Goal: Information Seeking & Learning: Check status

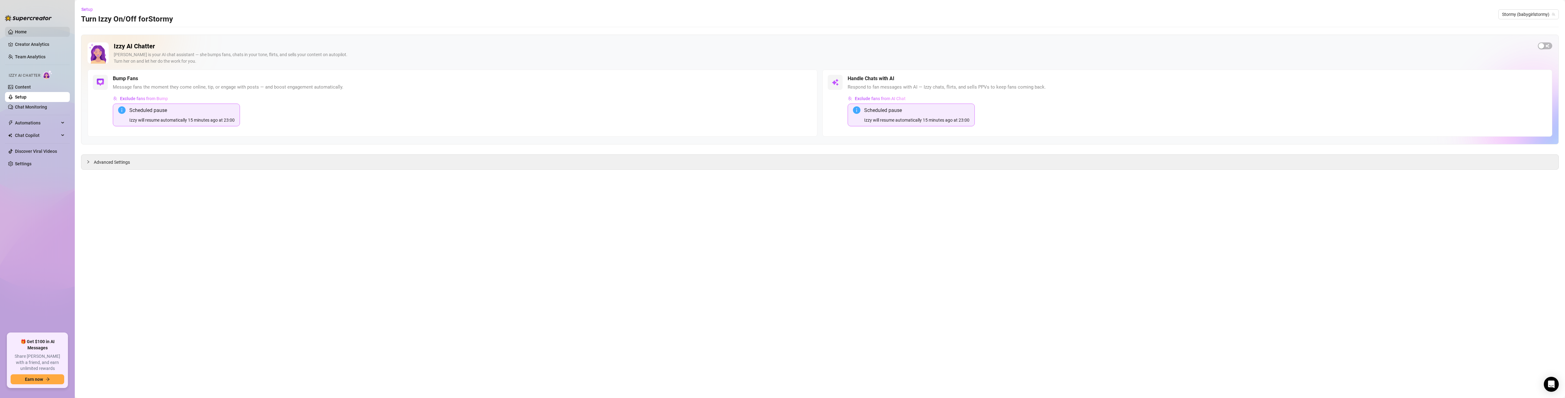
click at [27, 31] on link "Home" at bounding box center [21, 31] width 12 height 5
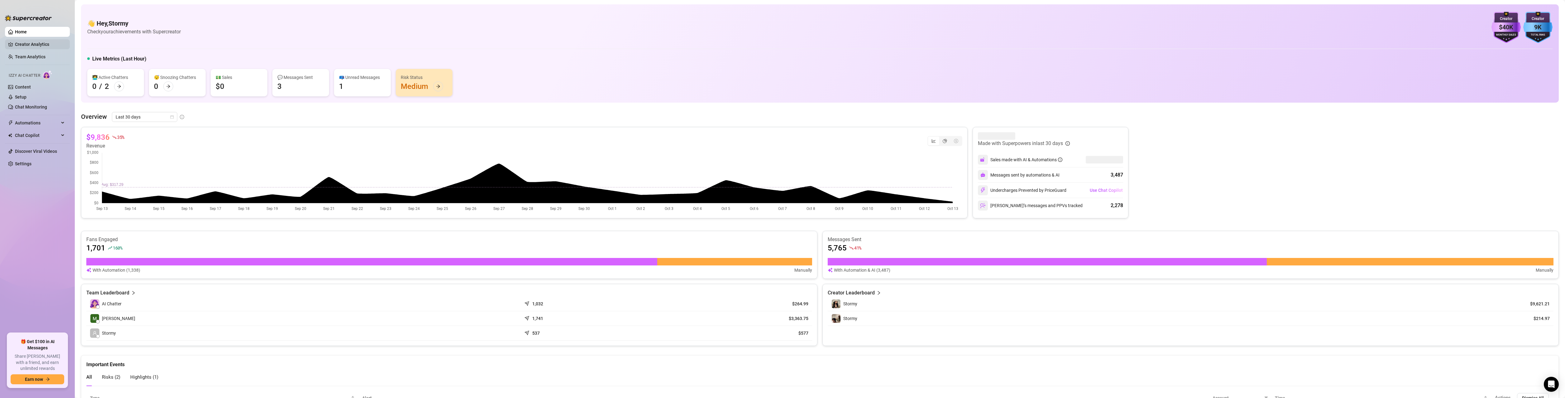
click at [27, 44] on link "Creator Analytics" at bounding box center [40, 44] width 50 height 10
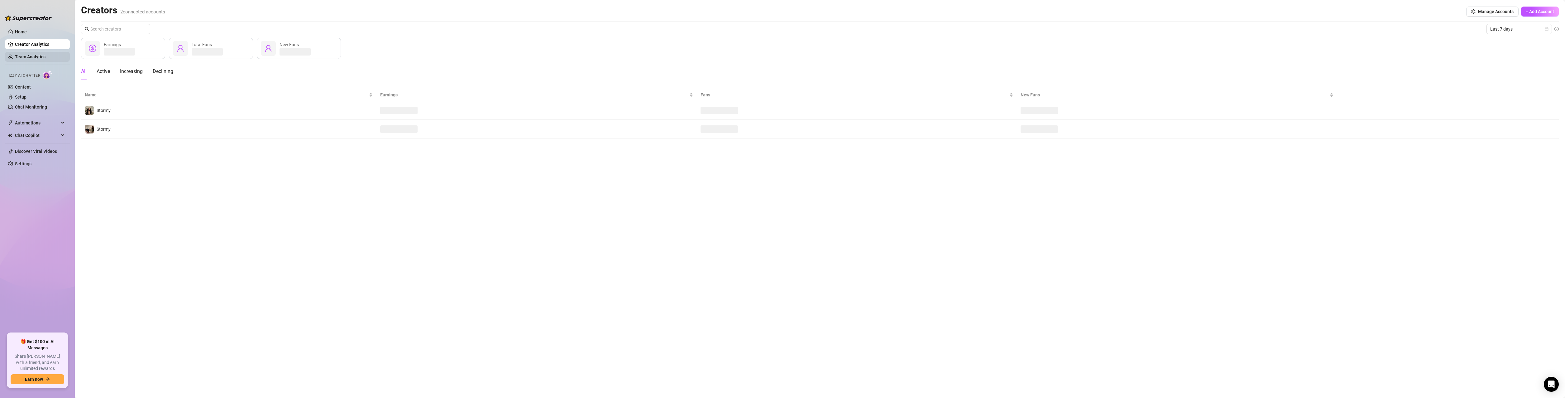
click at [32, 58] on link "Team Analytics" at bounding box center [30, 56] width 31 height 5
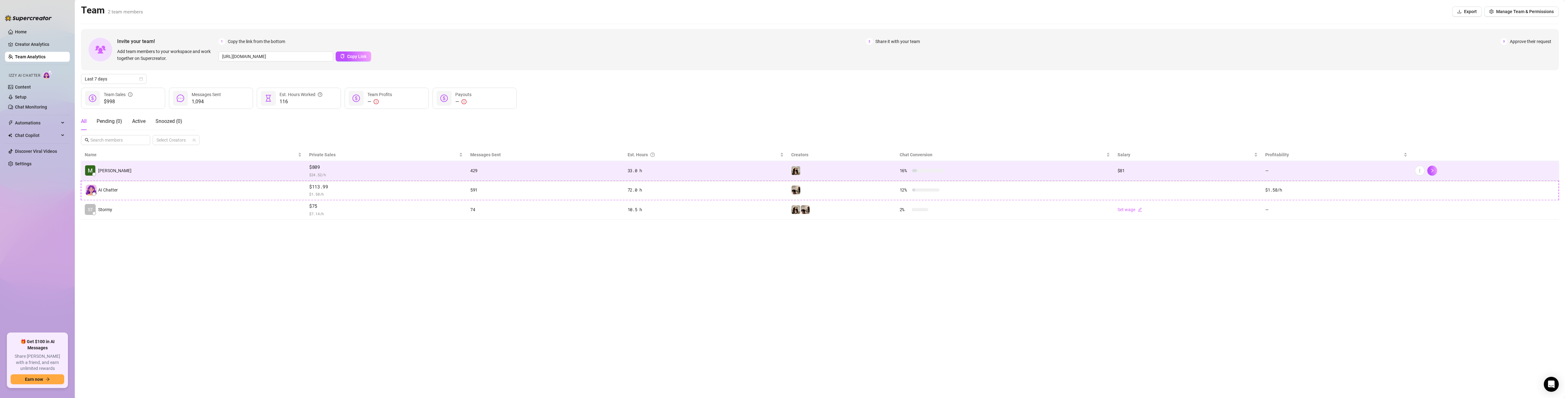
click at [196, 176] on td "[PERSON_NAME]" at bounding box center [193, 171] width 224 height 20
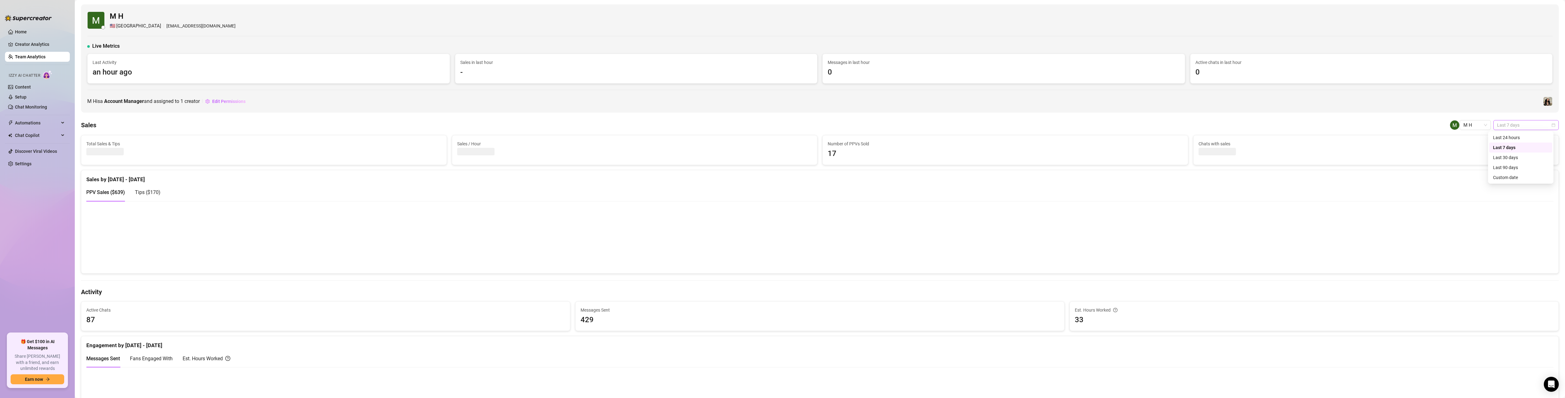
click at [1512, 125] on span "Last 7 days" at bounding box center [1526, 124] width 58 height 9
click at [1518, 156] on div "Last 30 days" at bounding box center [1520, 157] width 55 height 7
click at [1504, 123] on span "Last 30 days" at bounding box center [1526, 124] width 58 height 9
click at [1509, 129] on span "Last 30 days" at bounding box center [1526, 124] width 58 height 9
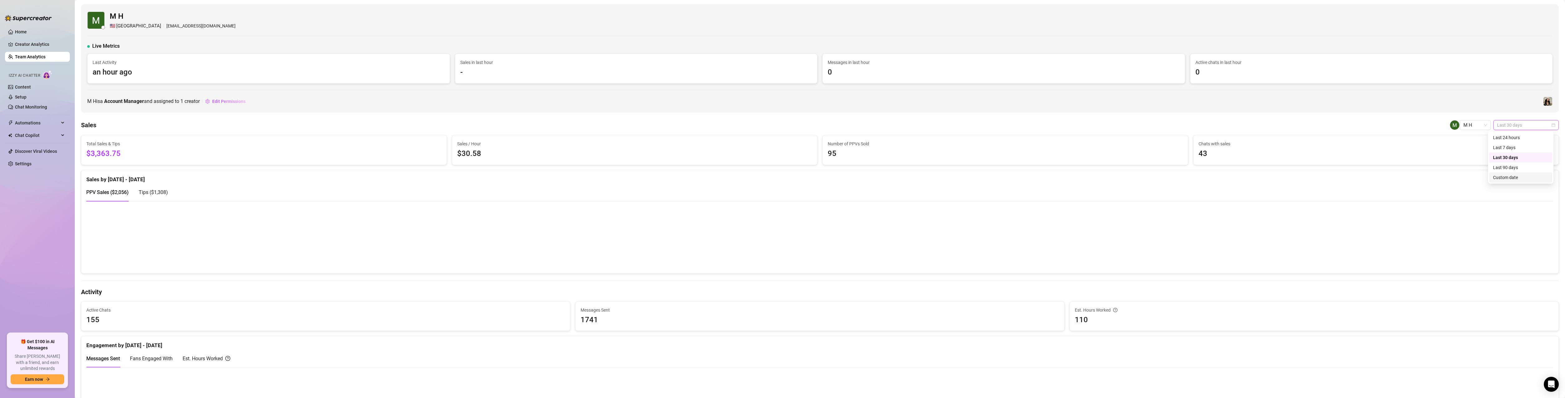
click at [1509, 174] on div "Custom date" at bounding box center [1520, 177] width 55 height 7
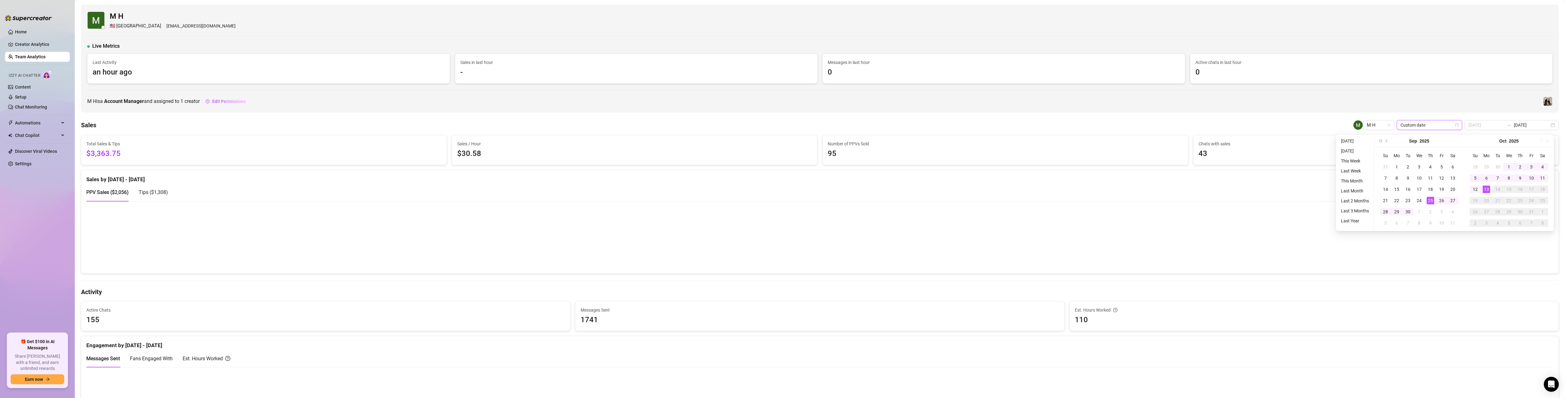
type input "[DATE]"
click at [1430, 200] on div "25" at bounding box center [1430, 200] width 7 height 7
type input "[DATE]"
click at [1517, 167] on div "2" at bounding box center [1520, 166] width 7 height 7
type input "[DATE]"
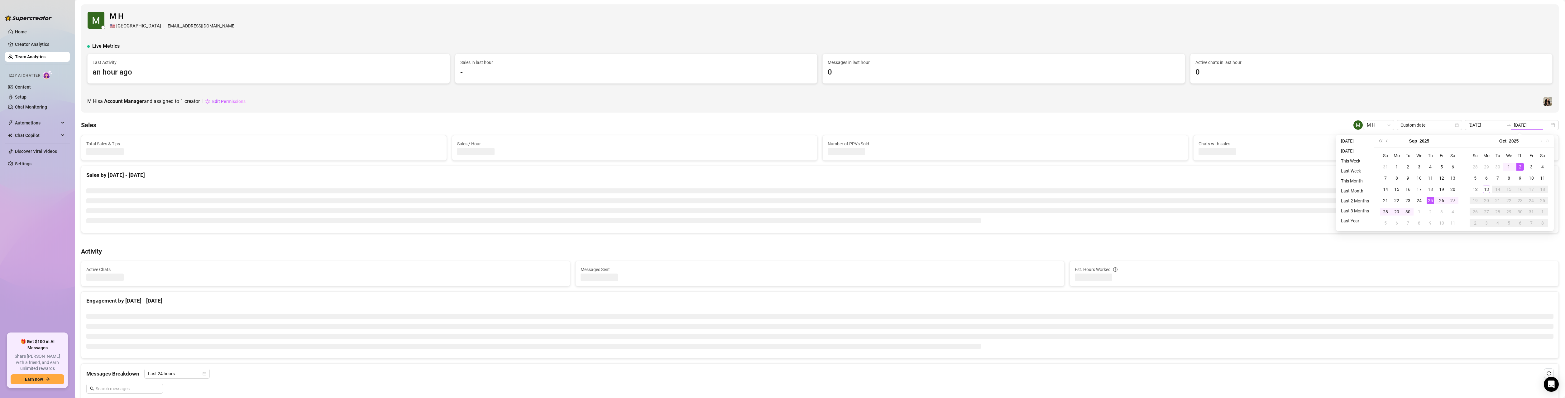
type input "[DATE]"
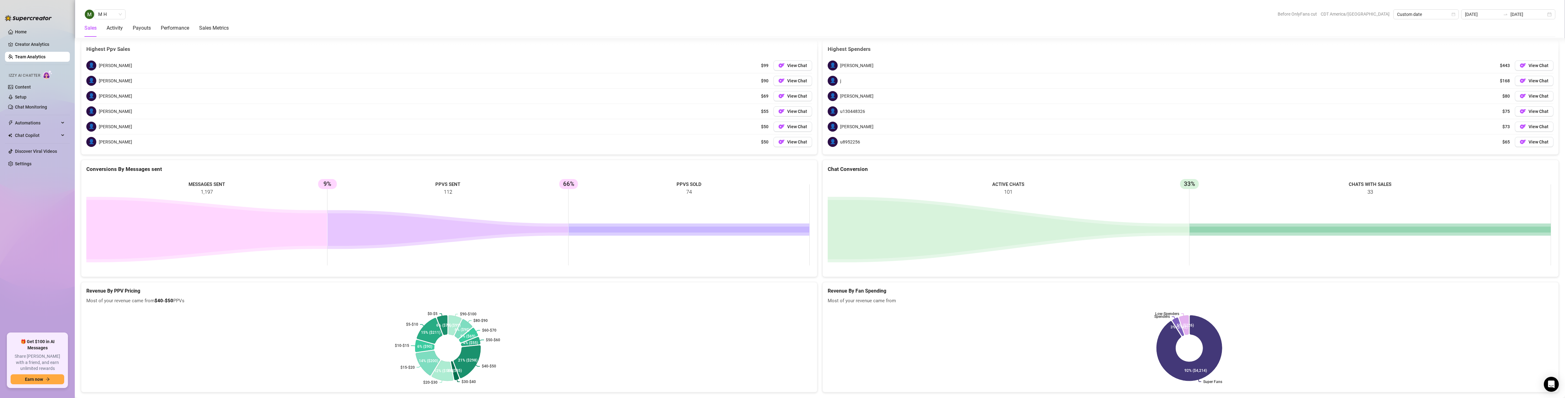
scroll to position [970, 0]
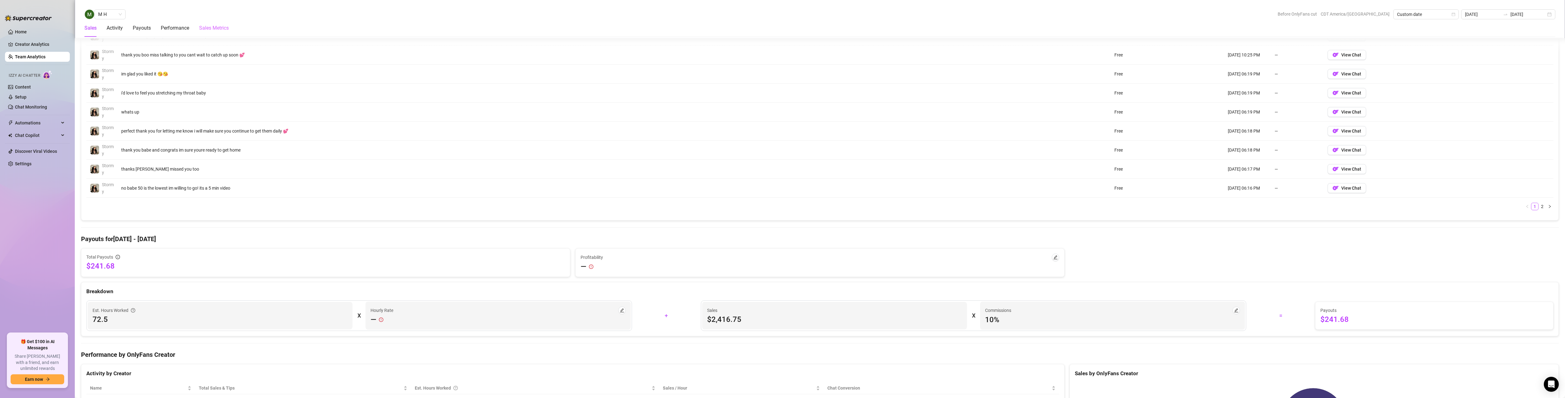
click at [213, 23] on div "Sales Metrics" at bounding box center [214, 27] width 30 height 17
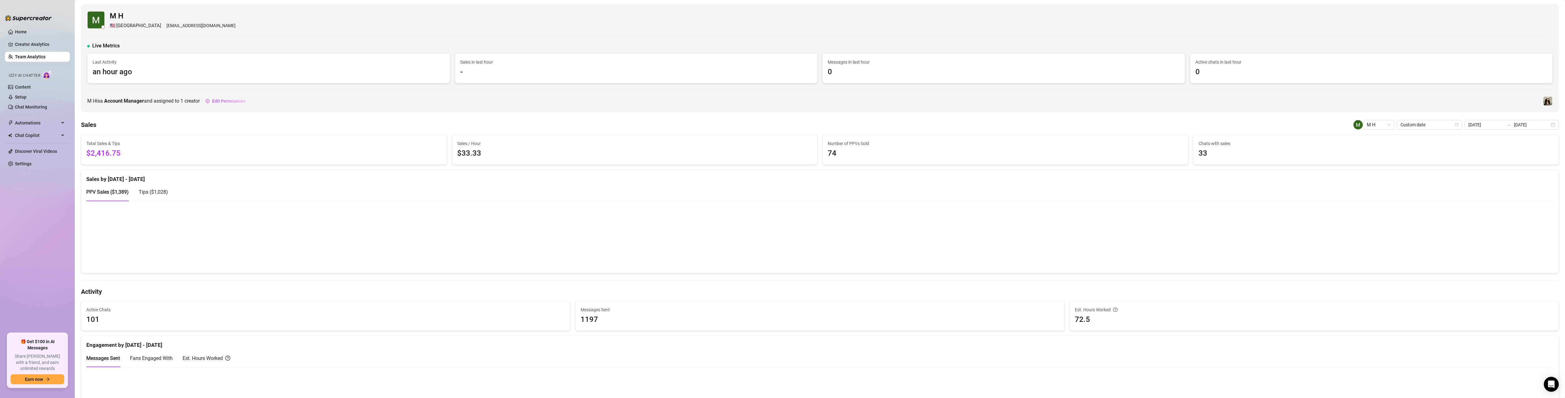
scroll to position [0, 0]
click at [1516, 126] on input "[DATE]" at bounding box center [1532, 125] width 36 height 7
type input "[DATE]"
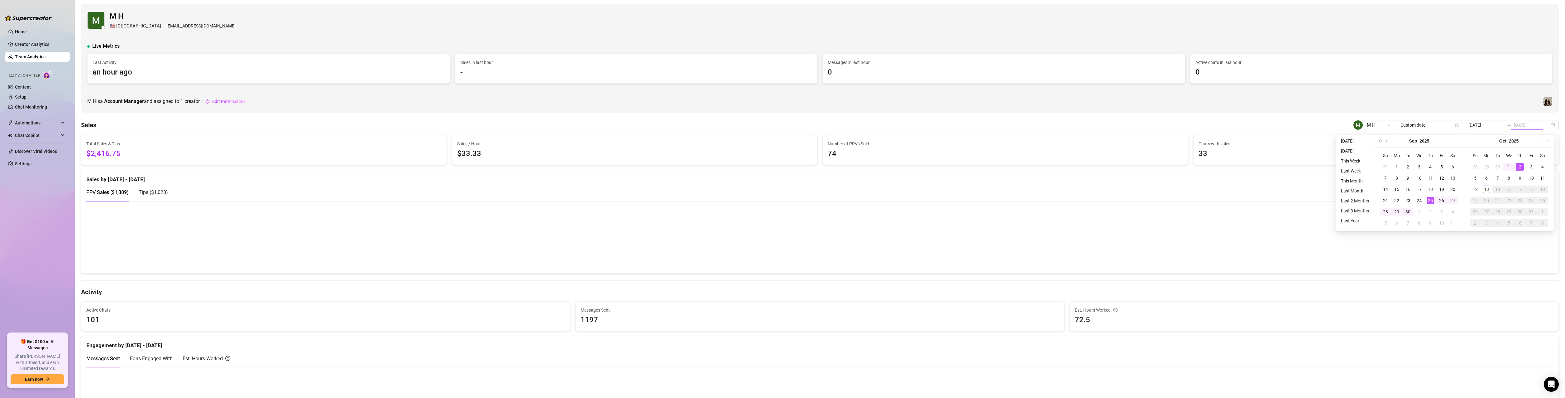
click at [1518, 167] on div "2" at bounding box center [1520, 166] width 7 height 7
type input "[DATE]"
click at [1488, 190] on div "13" at bounding box center [1486, 188] width 7 height 7
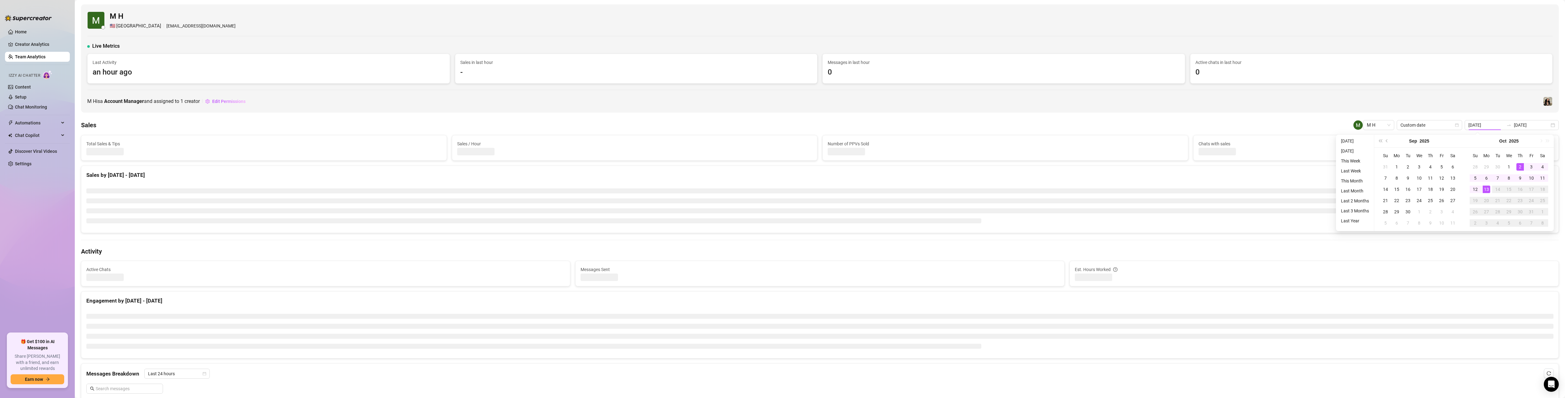
type input "[DATE]"
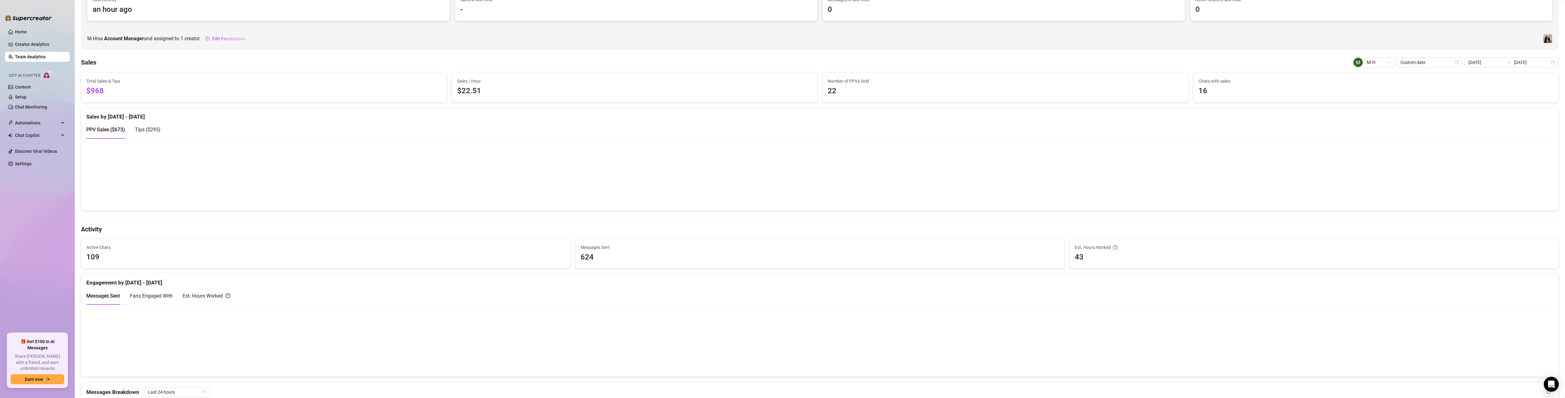
scroll to position [62, 0]
click at [33, 46] on link "Creator Analytics" at bounding box center [40, 44] width 50 height 10
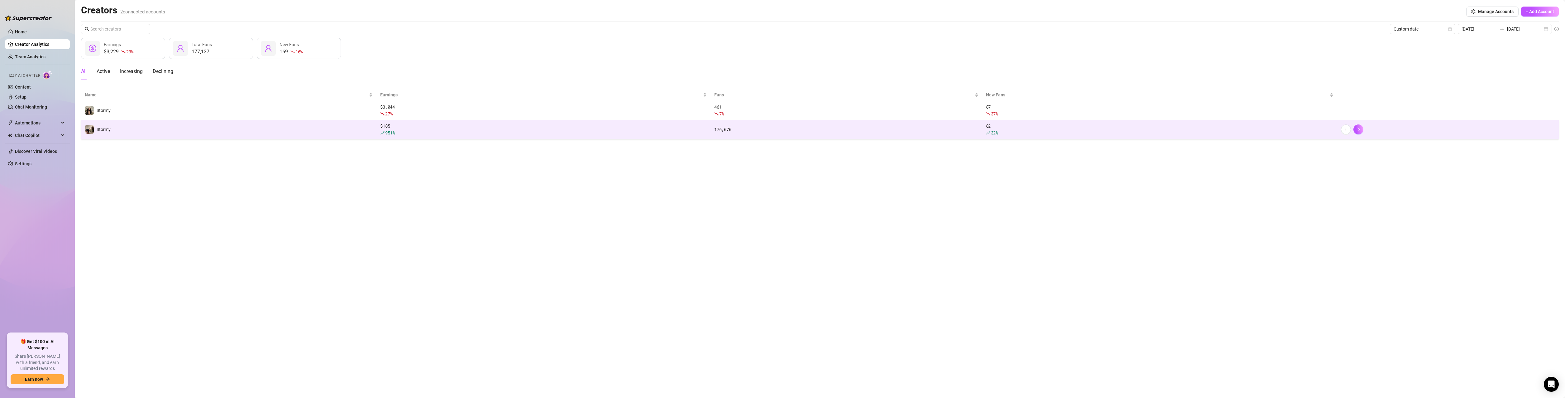
click at [299, 133] on td "Stormy" at bounding box center [228, 129] width 295 height 19
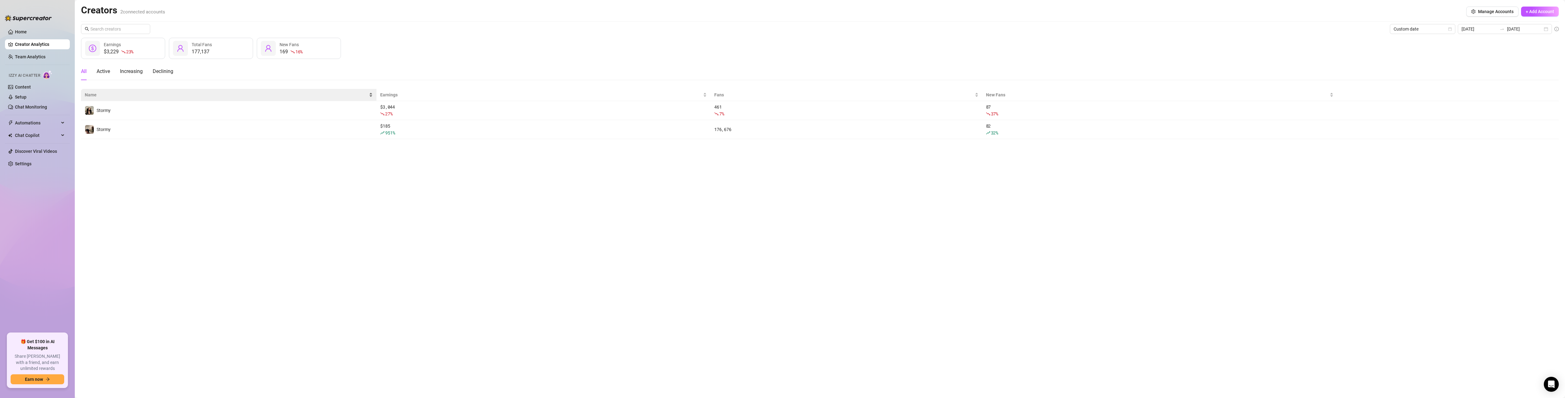
click at [214, 97] on span "Name" at bounding box center [226, 94] width 283 height 7
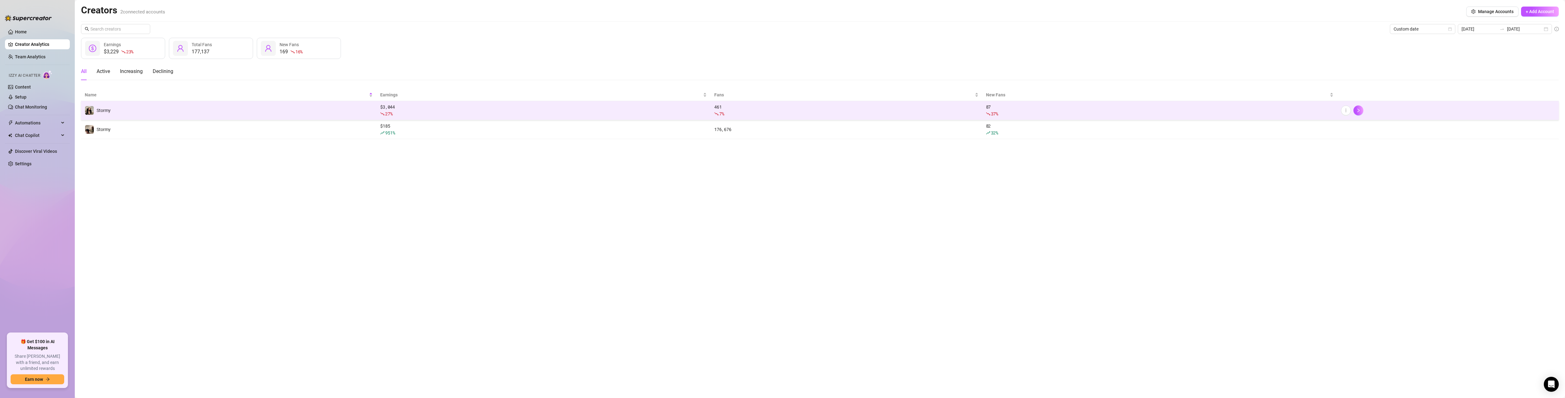
click at [200, 107] on td "Stormy" at bounding box center [228, 110] width 295 height 19
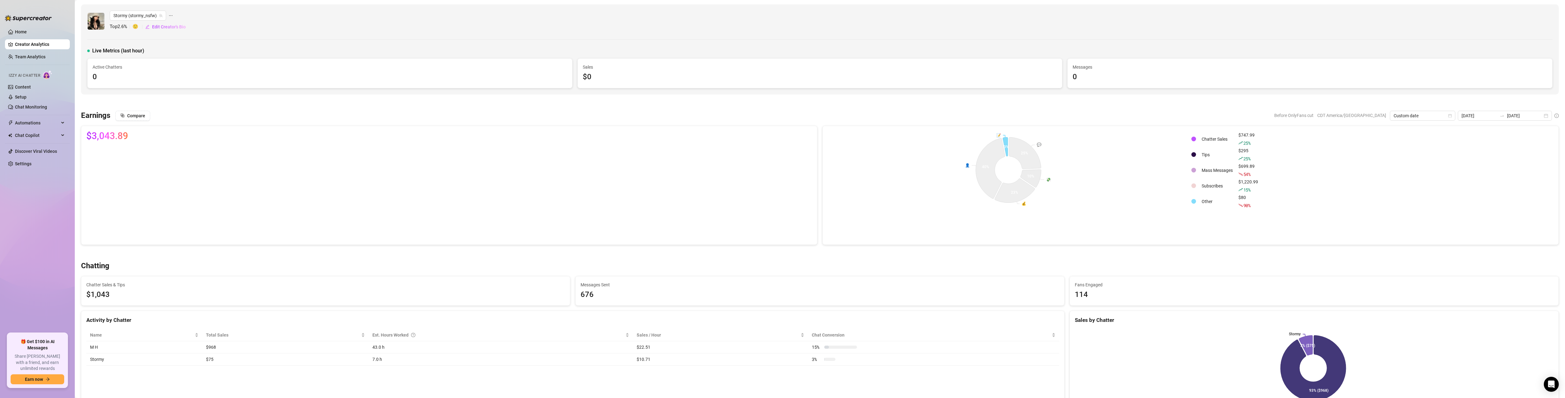
click at [1191, 202] on div at bounding box center [1193, 201] width 5 height 5
click at [1430, 115] on span "Custom date" at bounding box center [1423, 115] width 58 height 9
click at [1482, 118] on input "[DATE]" at bounding box center [1480, 115] width 36 height 7
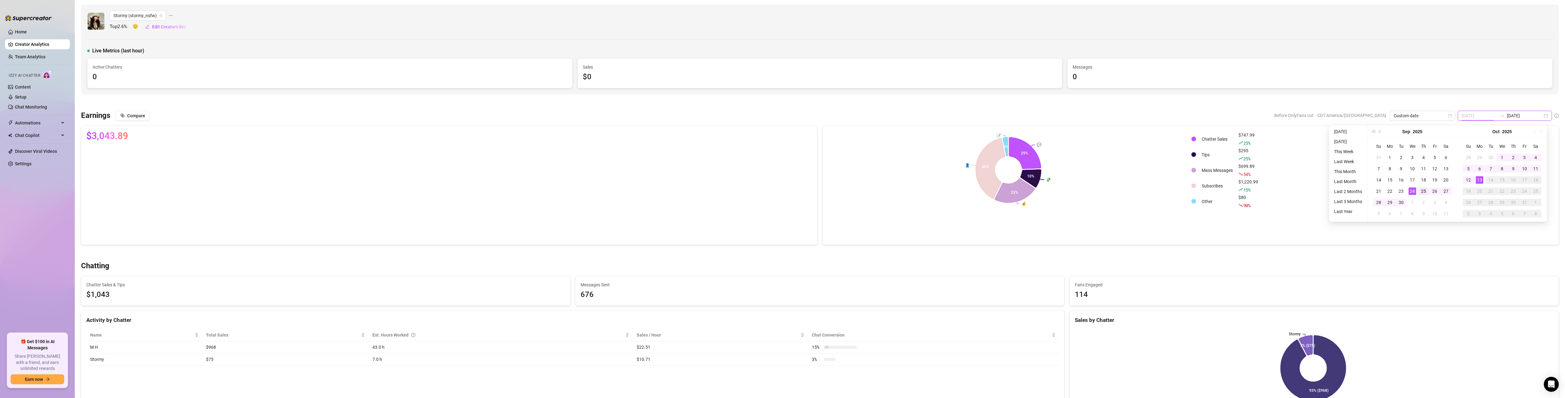
type input "[DATE]"
click at [1424, 192] on div "25" at bounding box center [1423, 190] width 7 height 7
type input "[DATE]"
click at [1513, 156] on div "2" at bounding box center [1513, 157] width 7 height 7
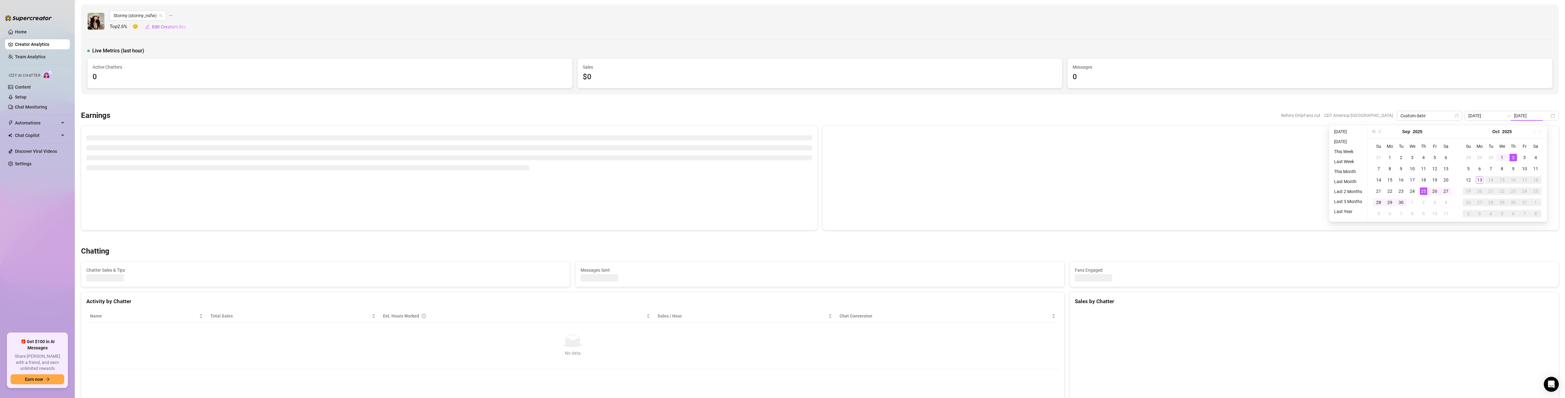
type input "[DATE]"
click at [1489, 103] on div at bounding box center [820, 102] width 1478 height 6
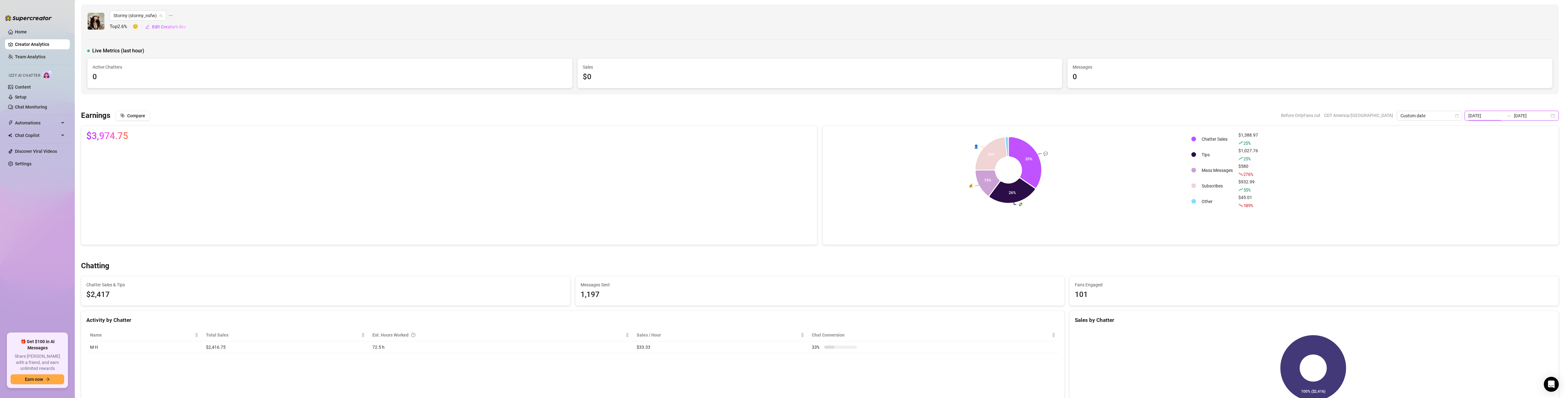
click at [1493, 116] on input "[DATE]" at bounding box center [1487, 115] width 36 height 7
type input "[DATE]"
click at [1528, 157] on div "3" at bounding box center [1531, 157] width 7 height 7
type input "[DATE]"
click at [1489, 180] on div "13" at bounding box center [1486, 179] width 7 height 7
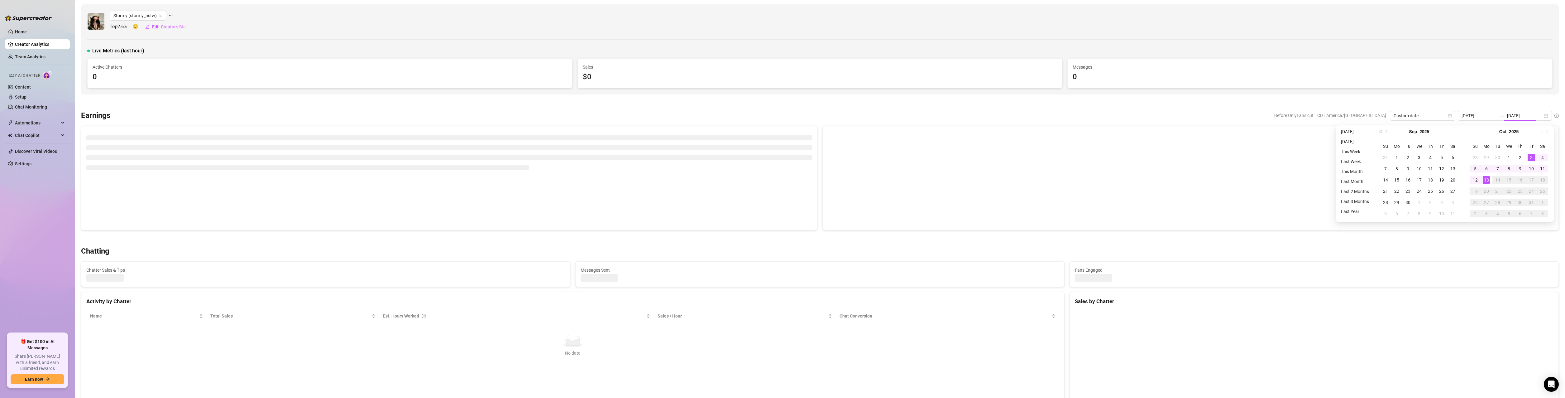
type input "[DATE]"
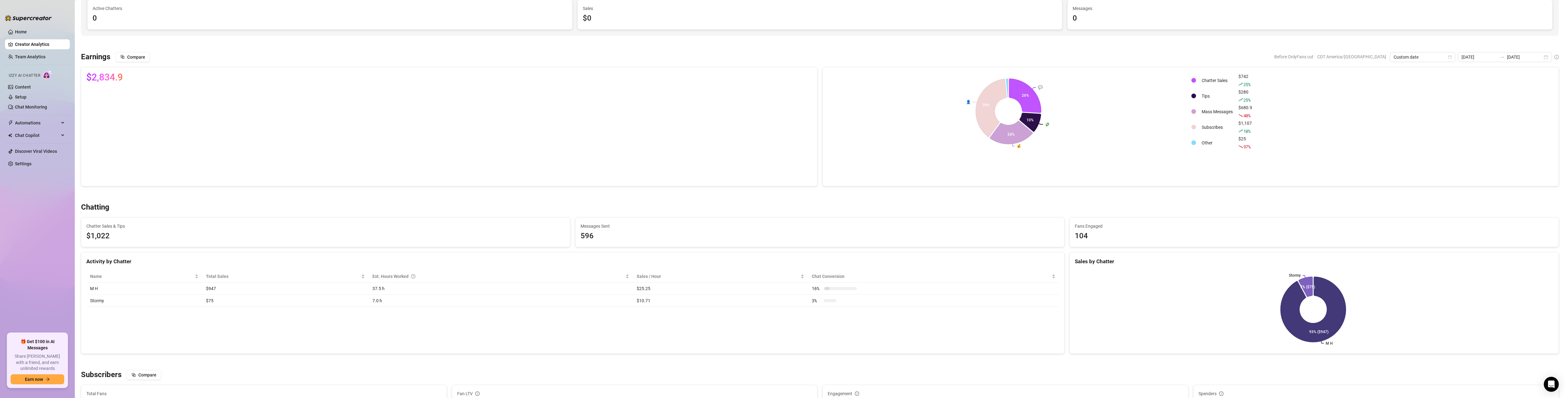
scroll to position [62, 0]
drag, startPoint x: 1336, startPoint y: 134, endPoint x: 1469, endPoint y: 132, distance: 133.7
